Goal: Navigation & Orientation: Find specific page/section

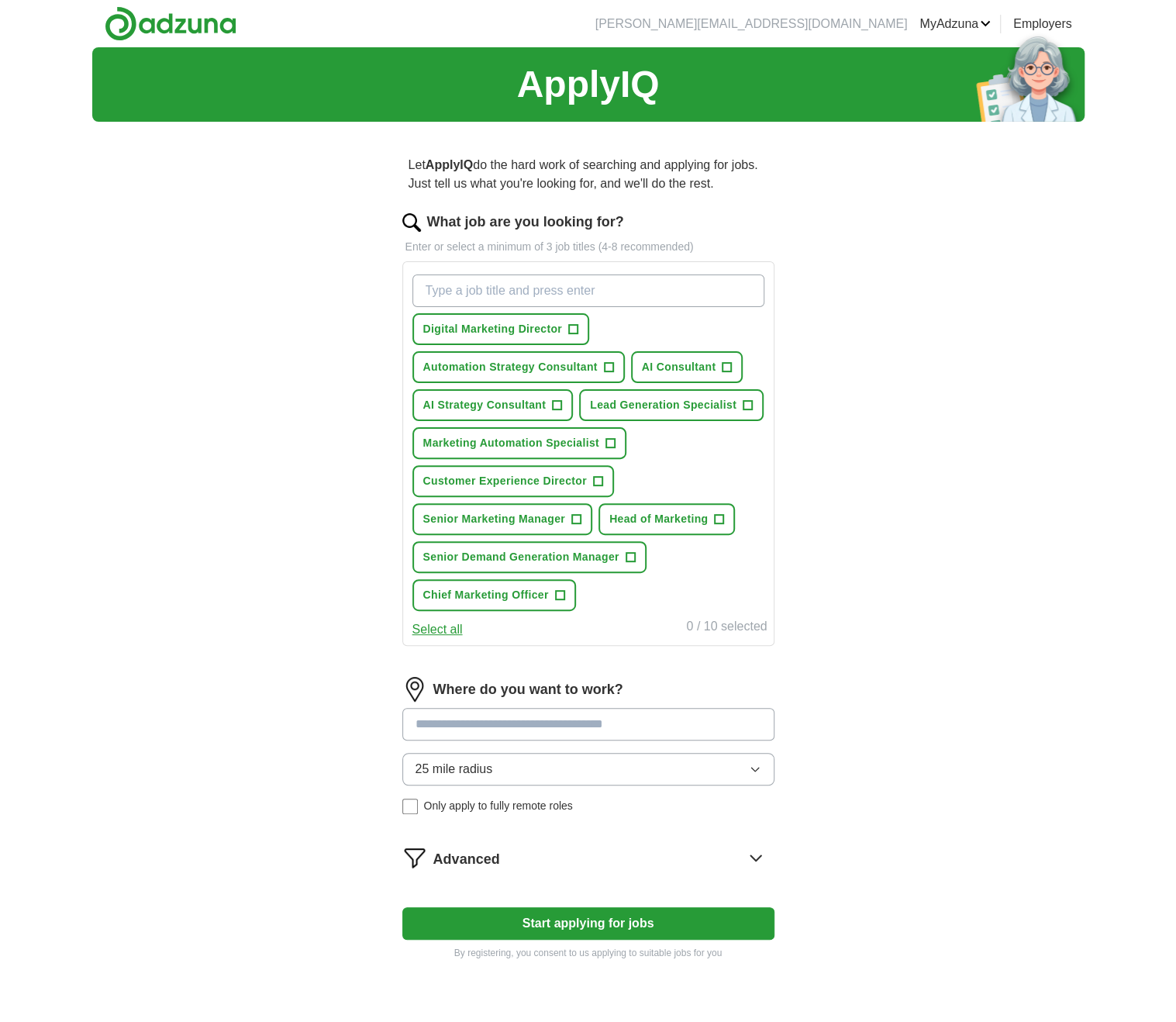
click at [753, 857] on icon at bounding box center [755, 858] width 10 height 6
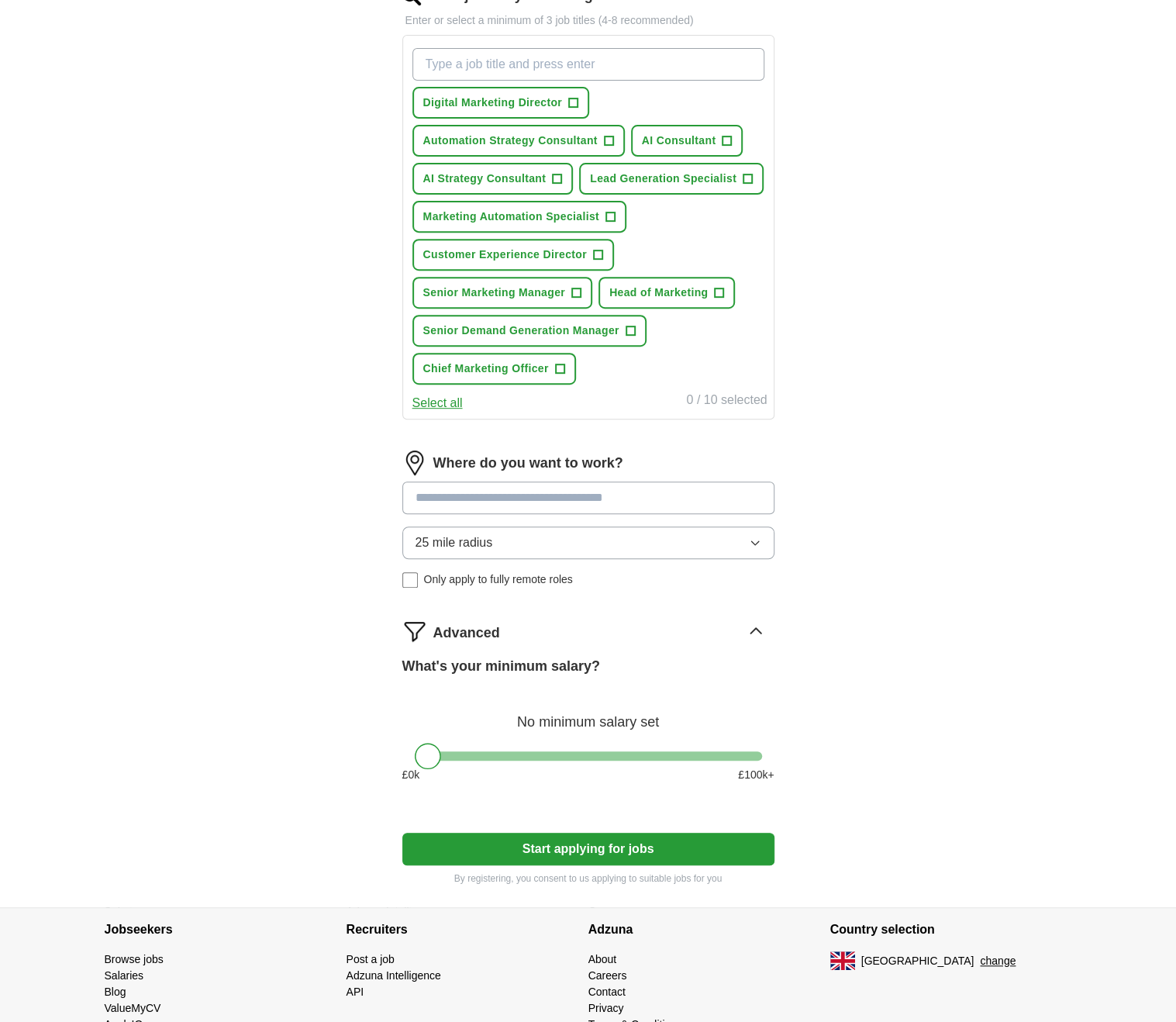
scroll to position [281, 0]
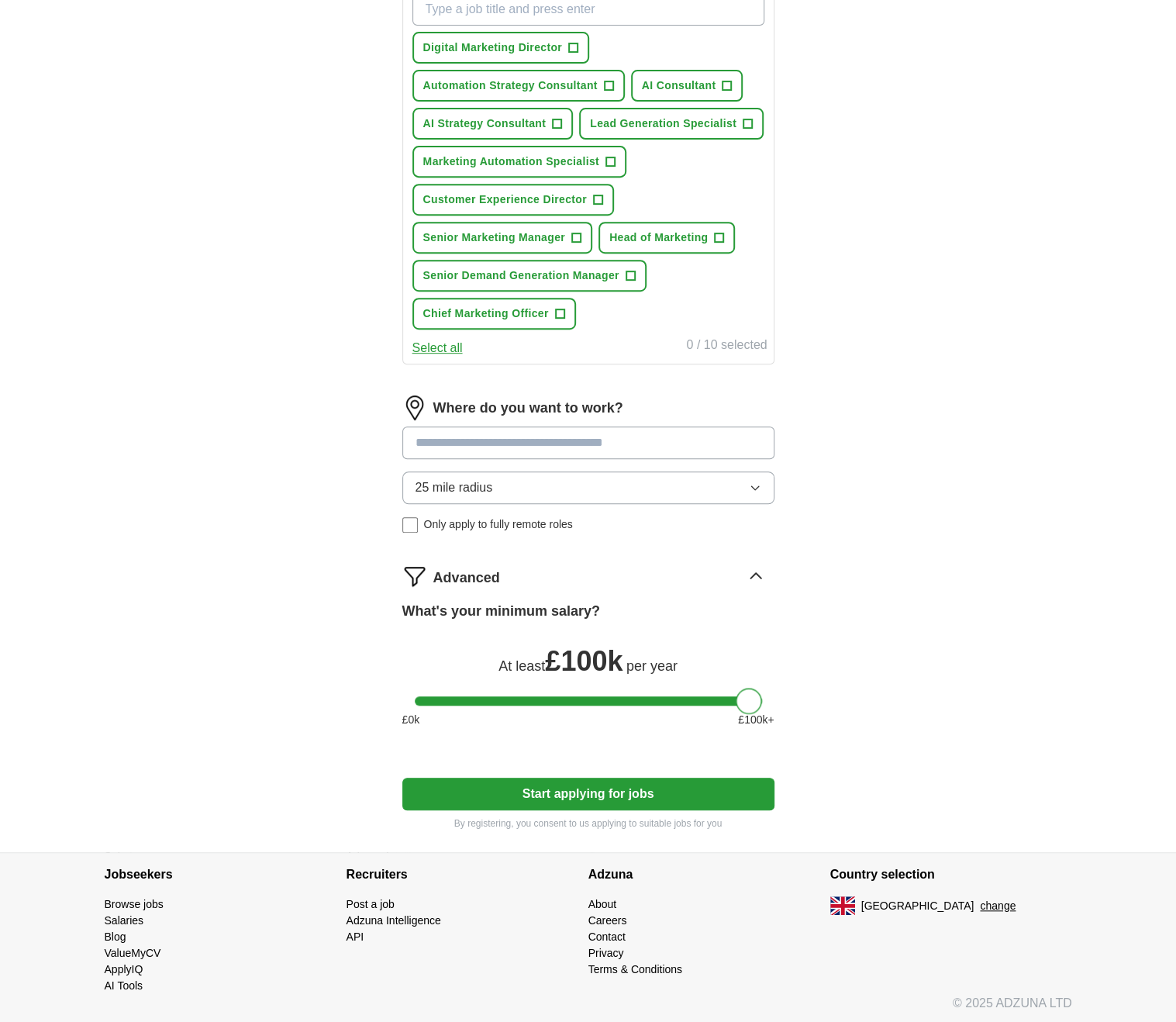
drag, startPoint x: 414, startPoint y: 698, endPoint x: 864, endPoint y: 755, distance: 453.6
click at [864, 755] on div "ApplyIQ Let ApplyIQ do the hard work of searching and applying for jobs. Just t…" at bounding box center [588, 309] width 992 height 1086
click at [520, 443] on input at bounding box center [588, 443] width 372 height 33
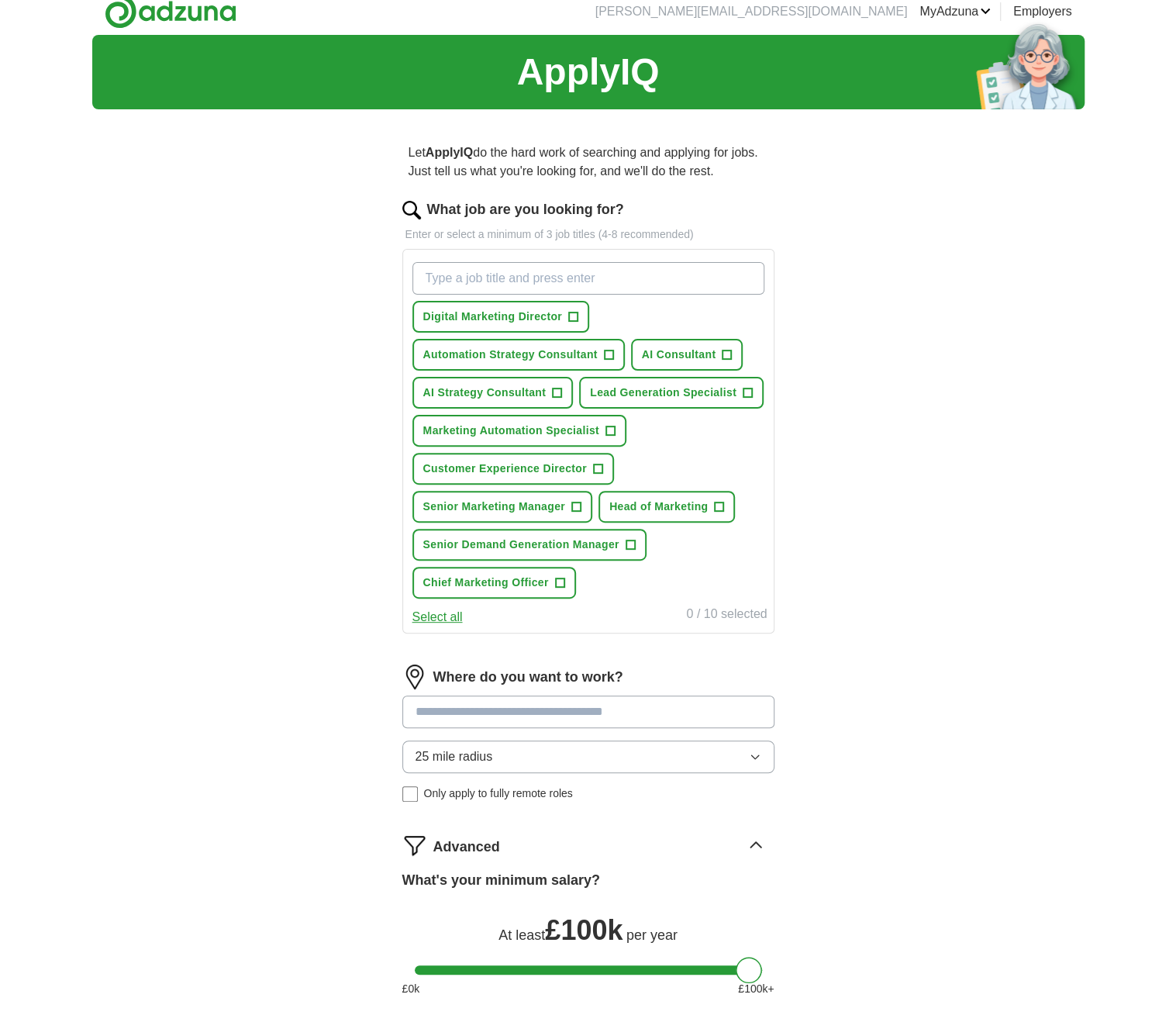
scroll to position [0, 0]
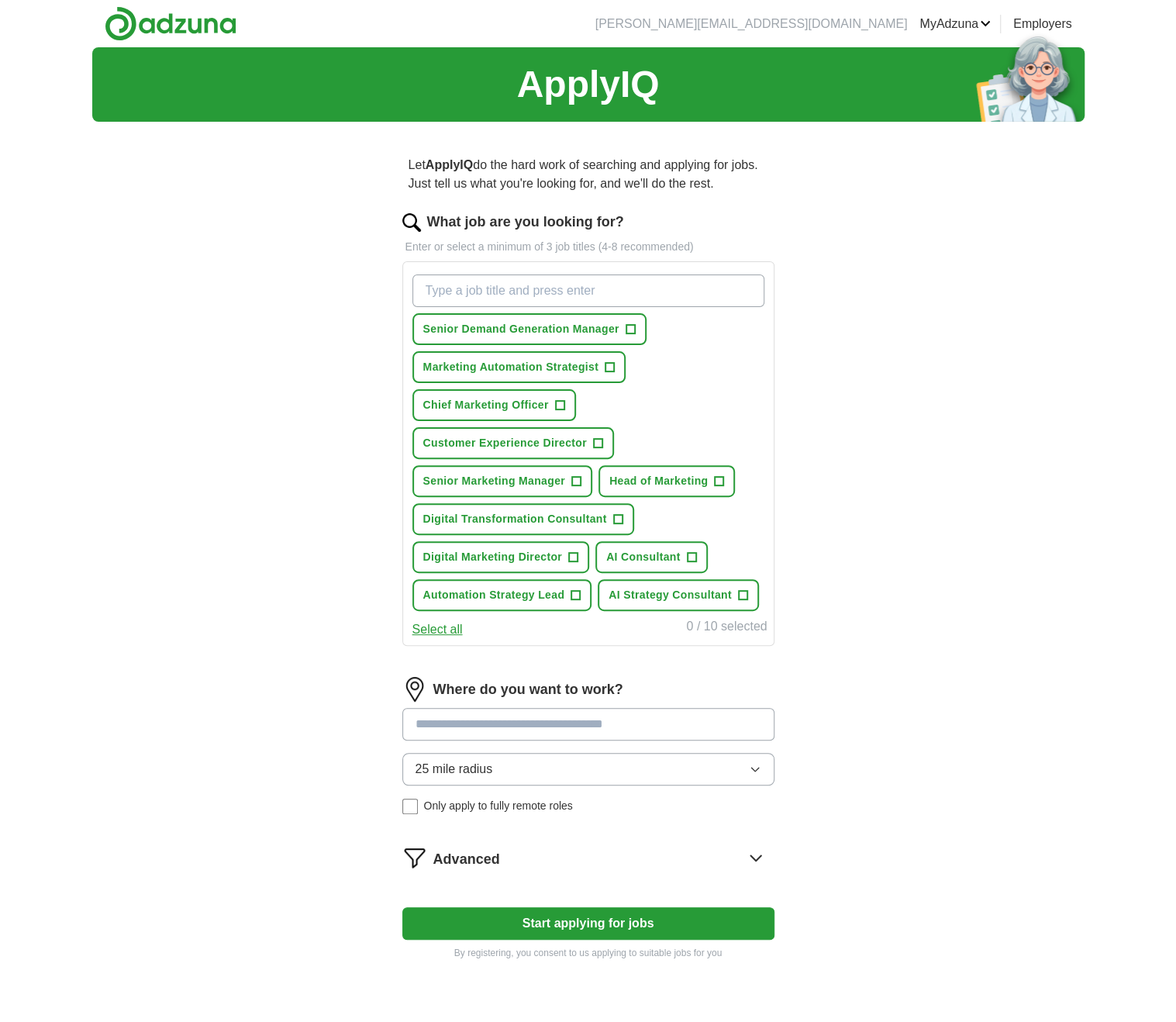
click at [0, 0] on link "CVs" at bounding box center [0, 0] width 0 height 0
